Goal: Information Seeking & Learning: Find contact information

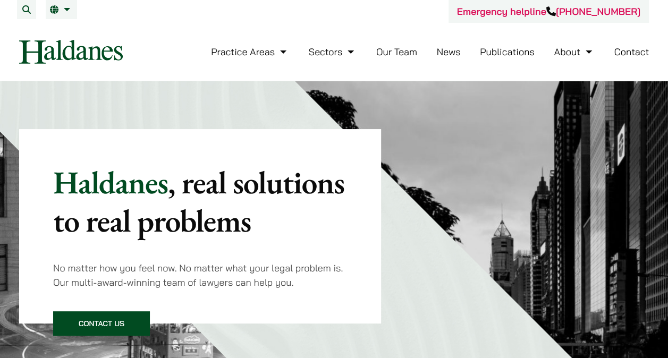
click at [622, 49] on link "Contact" at bounding box center [631, 52] width 35 height 12
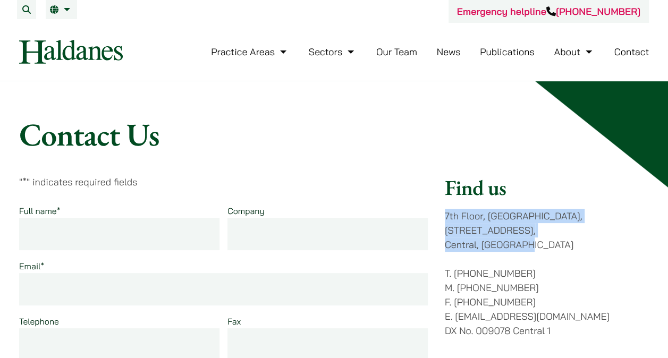
drag, startPoint x: 445, startPoint y: 216, endPoint x: 562, endPoint y: 231, distance: 117.9
click at [562, 231] on p "7th Floor, Ruttonjee House, 11 Duddell Street, Central, Hong Kong" at bounding box center [547, 230] width 204 height 43
copy p "7th Floor, Ruttonjee House, 11 Duddell Street, Central, Hong Kong"
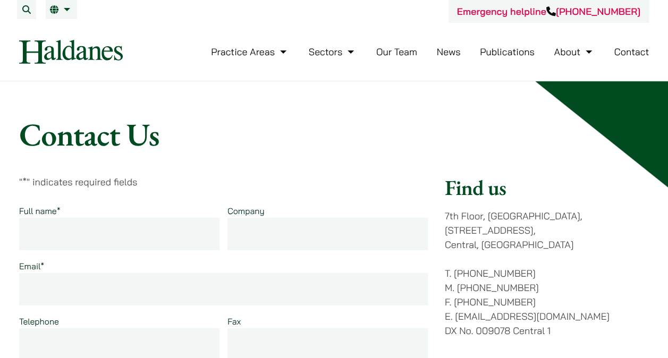
click at [515, 268] on p "T. (852) 2868 1234 M. (852) 9763 5524 F. (852) 2845 1637 E. enquiries@haldanes.…" at bounding box center [547, 302] width 204 height 72
drag, startPoint x: 480, startPoint y: 260, endPoint x: 527, endPoint y: 252, distance: 47.5
click at [525, 266] on p "T. (852) 2868 1234 M. (852) 9763 5524 F. (852) 2845 1637 E. enquiries@haldanes.…" at bounding box center [547, 302] width 204 height 72
copy p "2868 1234"
